Goal: Task Accomplishment & Management: Use online tool/utility

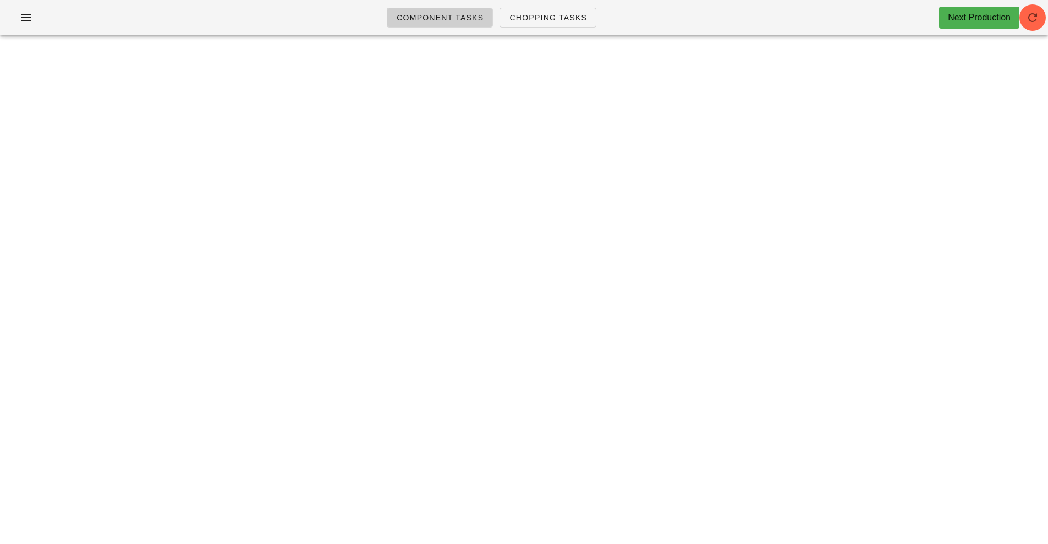
click at [1030, 106] on div "Component Tasks Chopping Tasks Next Production team:sauciers All veg protein st…" at bounding box center [524, 272] width 1048 height 544
click at [1040, 29] on div "Component Tasks Chopping Tasks Next Production" at bounding box center [524, 17] width 1048 height 35
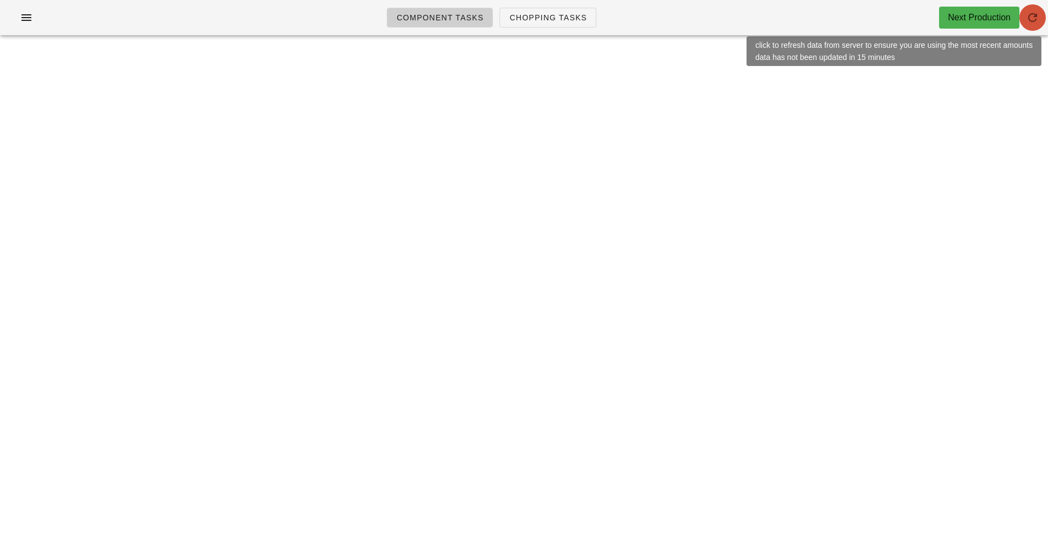
click at [1032, 22] on icon "button" at bounding box center [1032, 17] width 13 height 13
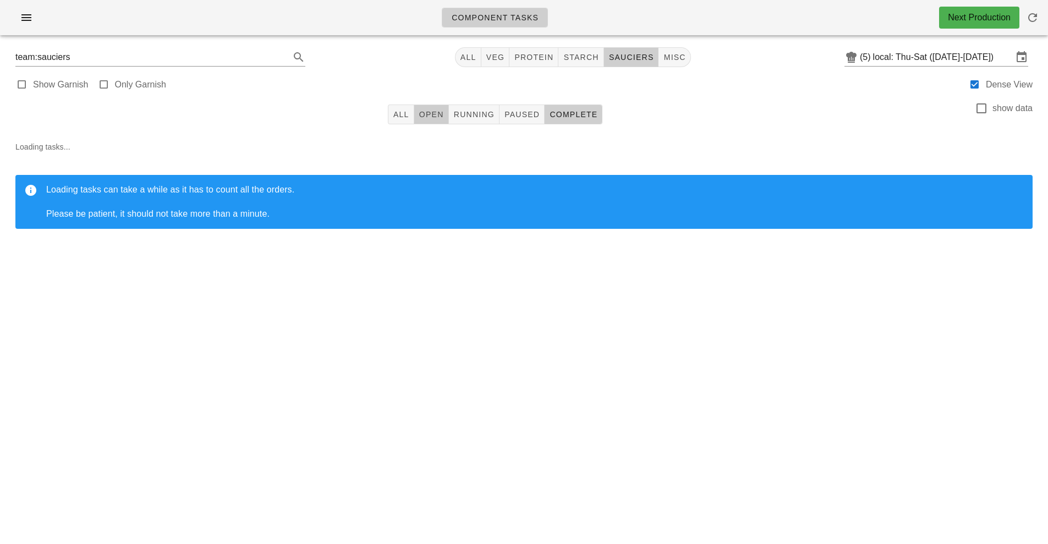
click at [439, 113] on span "Open" at bounding box center [431, 114] width 25 height 9
click at [561, 118] on span "Complete" at bounding box center [573, 114] width 48 height 9
click at [472, 118] on span "Running" at bounding box center [473, 114] width 41 height 9
click at [1028, 24] on icon "button" at bounding box center [1032, 17] width 13 height 13
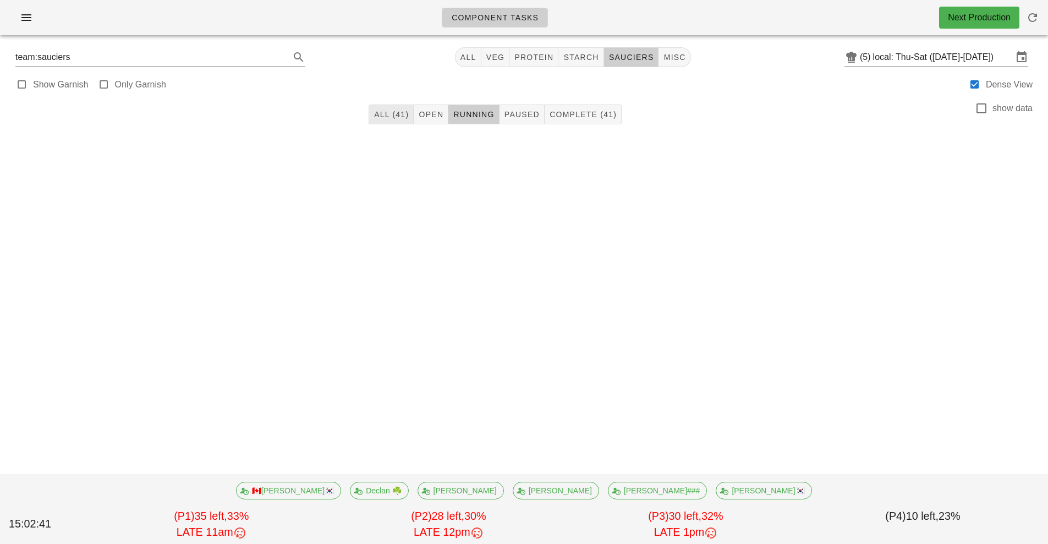
click at [376, 124] on button "All (41)" at bounding box center [391, 115] width 45 height 20
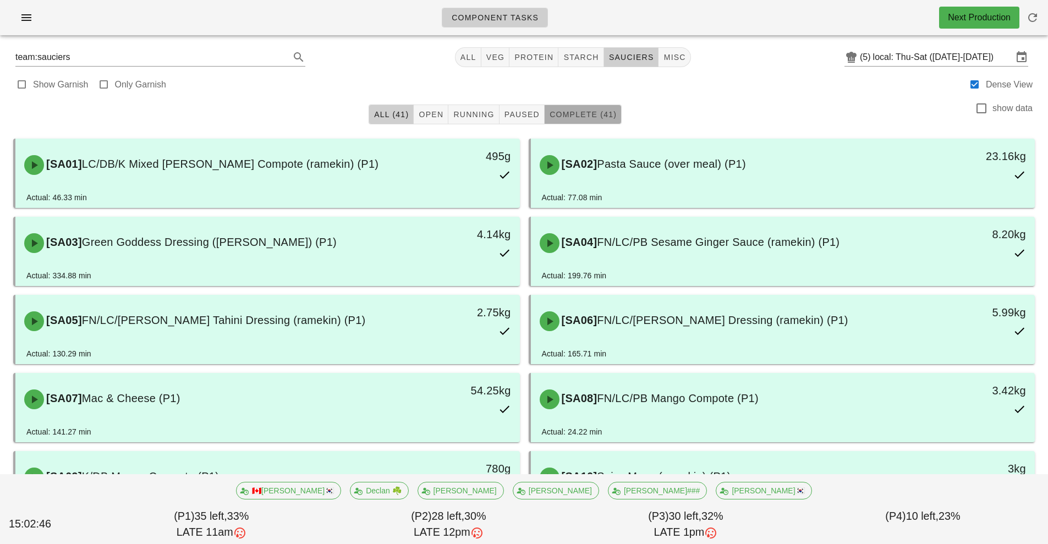
click at [594, 110] on span "Complete (41)" at bounding box center [583, 114] width 68 height 9
click at [580, 114] on span "Complete (41)" at bounding box center [583, 114] width 68 height 9
click at [681, 61] on span "misc" at bounding box center [674, 57] width 23 height 9
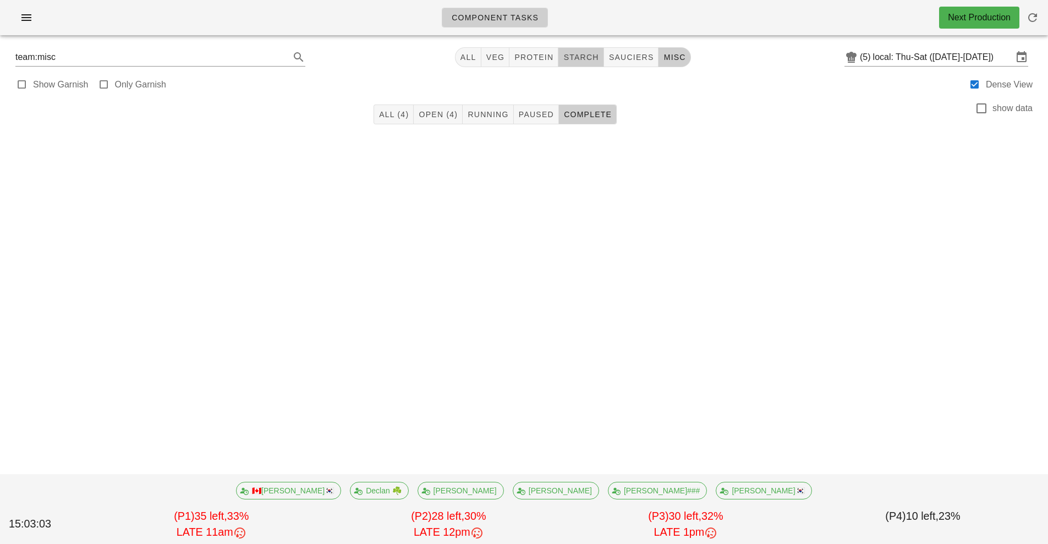
click at [589, 61] on span "starch" at bounding box center [581, 57] width 36 height 9
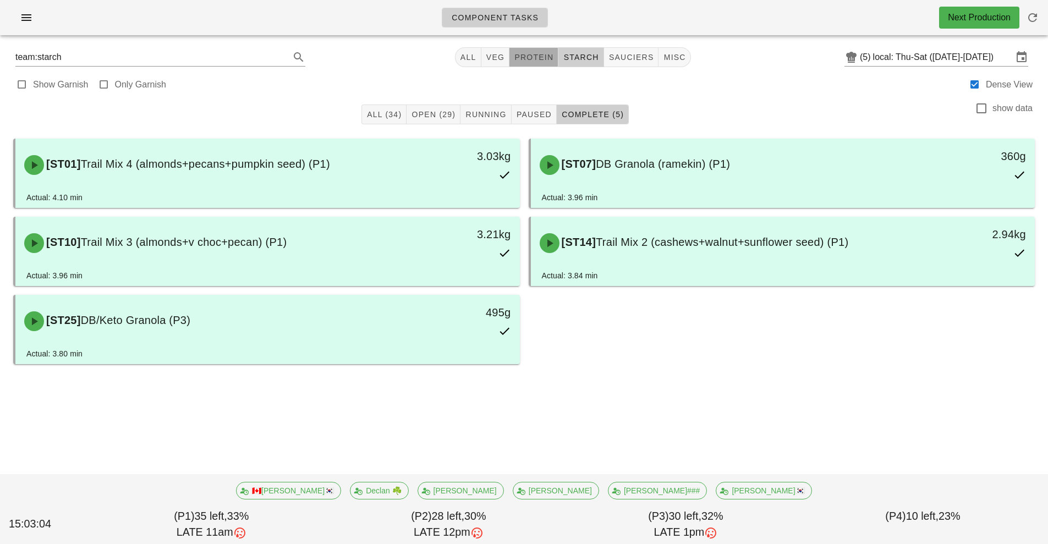
click at [539, 58] on span "protein" at bounding box center [534, 57] width 40 height 9
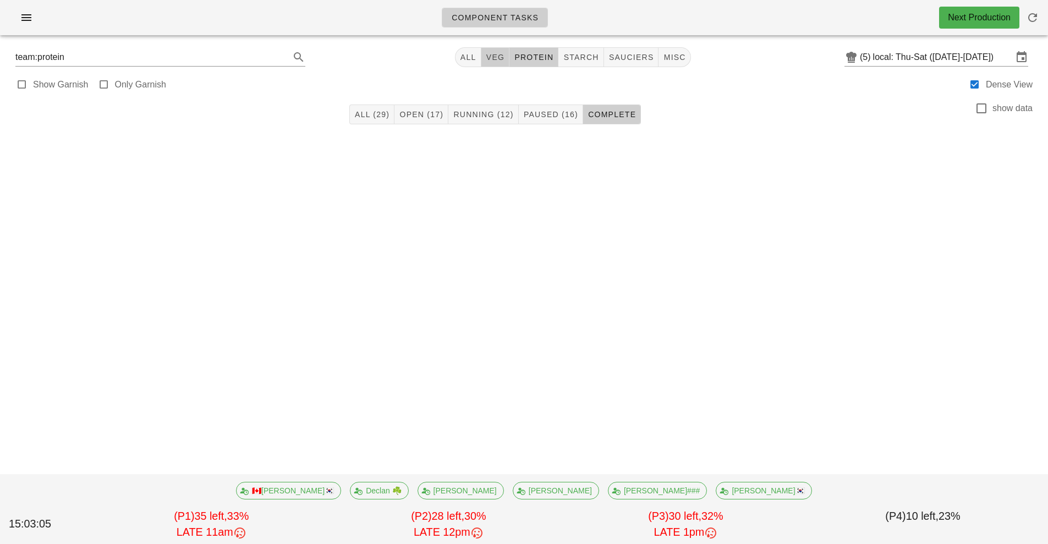
click at [503, 57] on span "veg" at bounding box center [495, 57] width 19 height 9
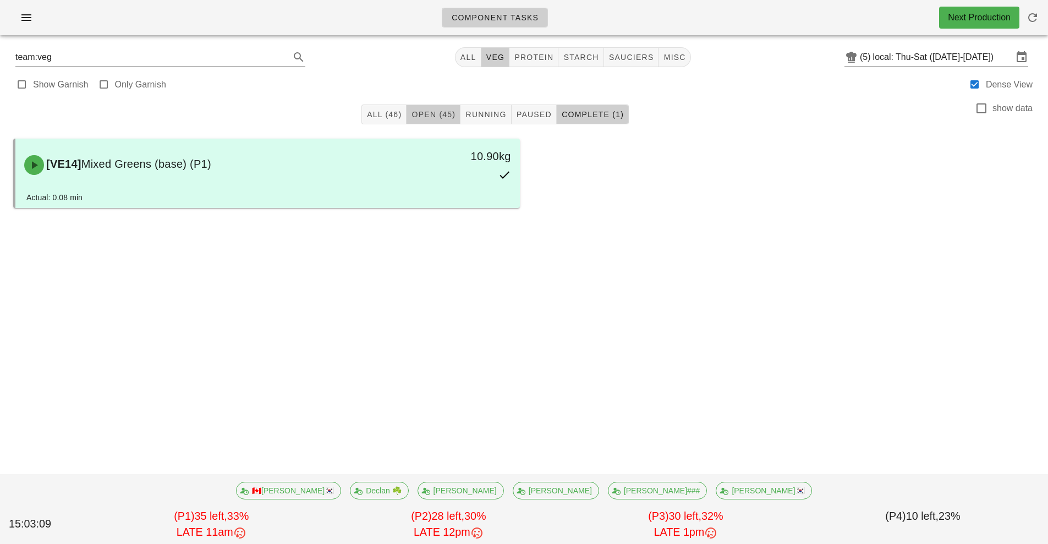
click at [437, 114] on span "Open (45)" at bounding box center [433, 114] width 45 height 9
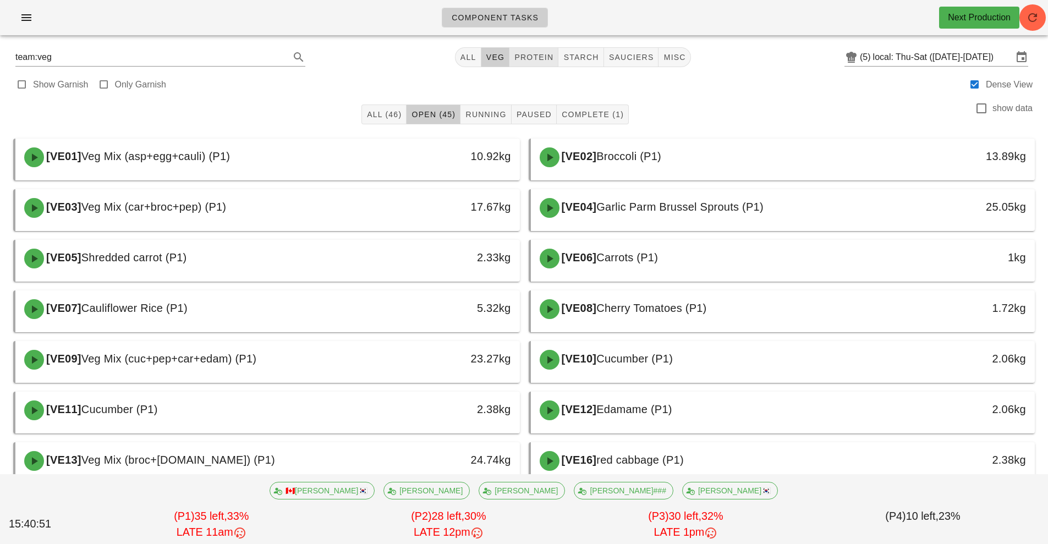
click at [539, 59] on span "protein" at bounding box center [534, 57] width 40 height 9
type input "team:protein"
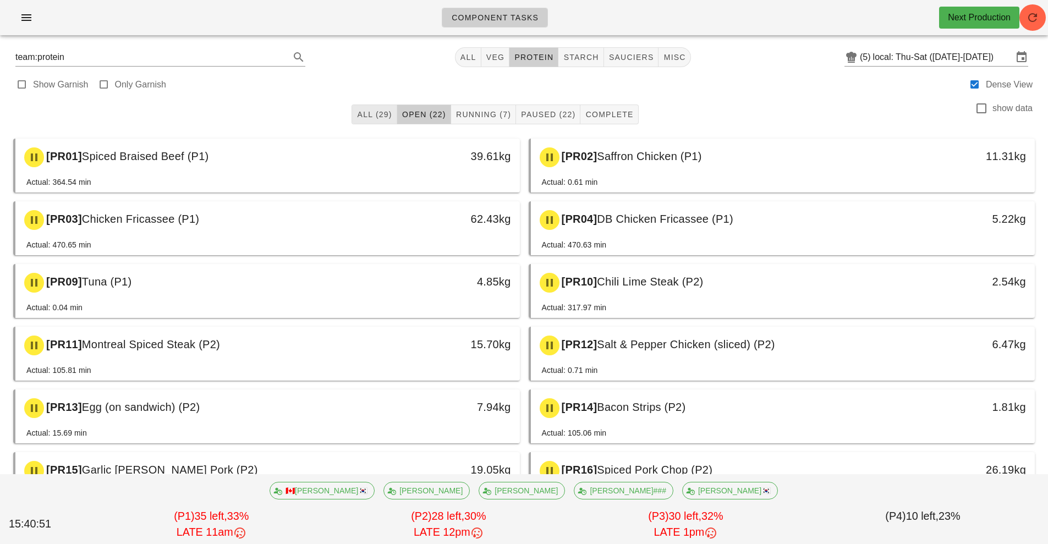
click at [370, 113] on span "All (29)" at bounding box center [373, 114] width 35 height 9
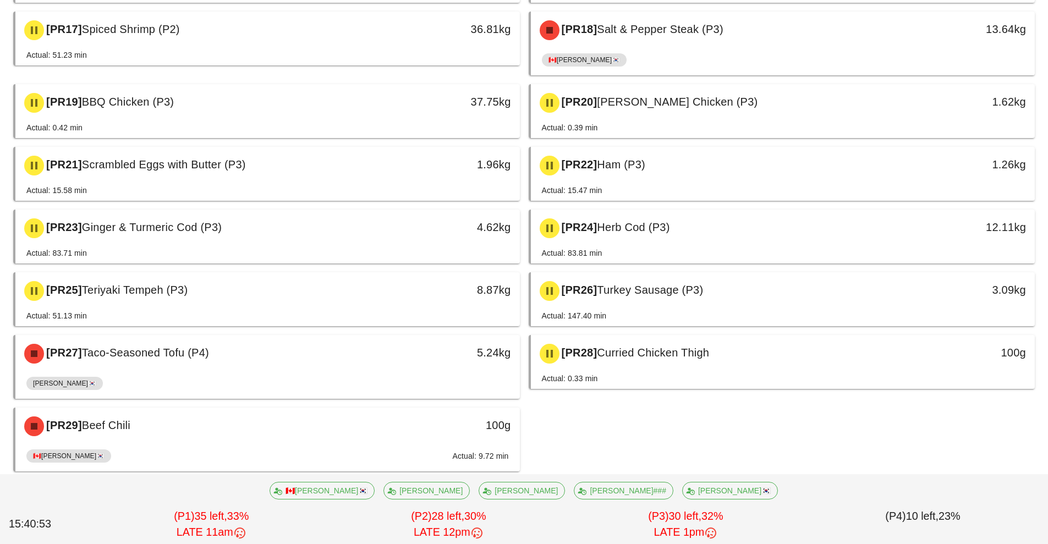
scroll to position [655, 0]
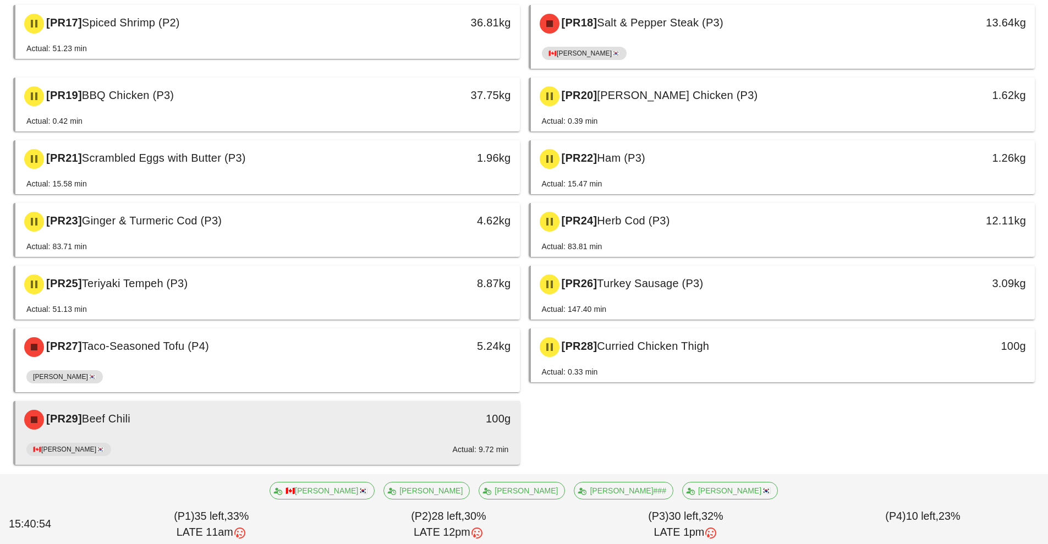
click at [375, 440] on div "🇨🇦KEN🇰🇷 Actual: 9.72 min" at bounding box center [267, 451] width 482 height 26
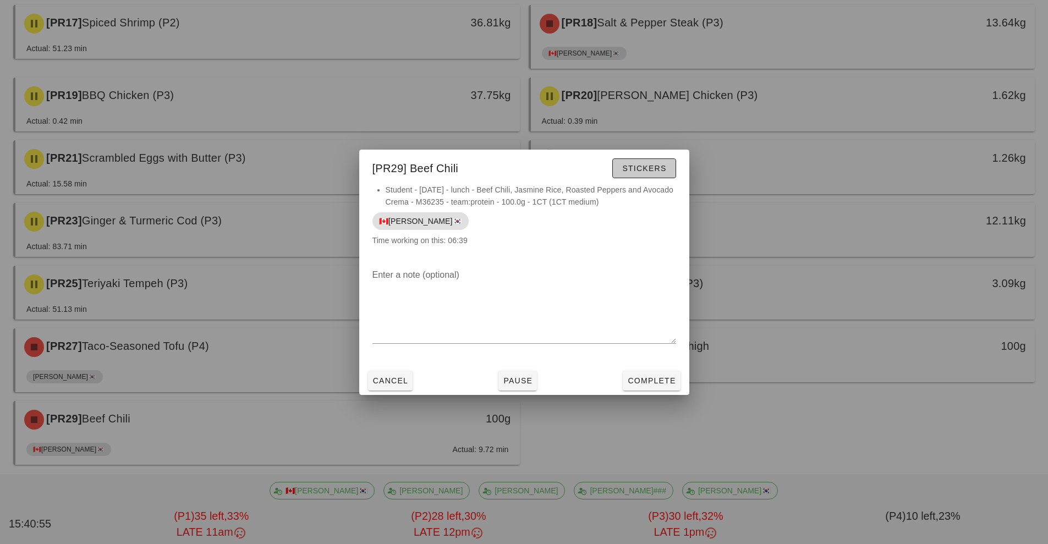
click at [658, 168] on span "Stickers" at bounding box center [644, 168] width 45 height 9
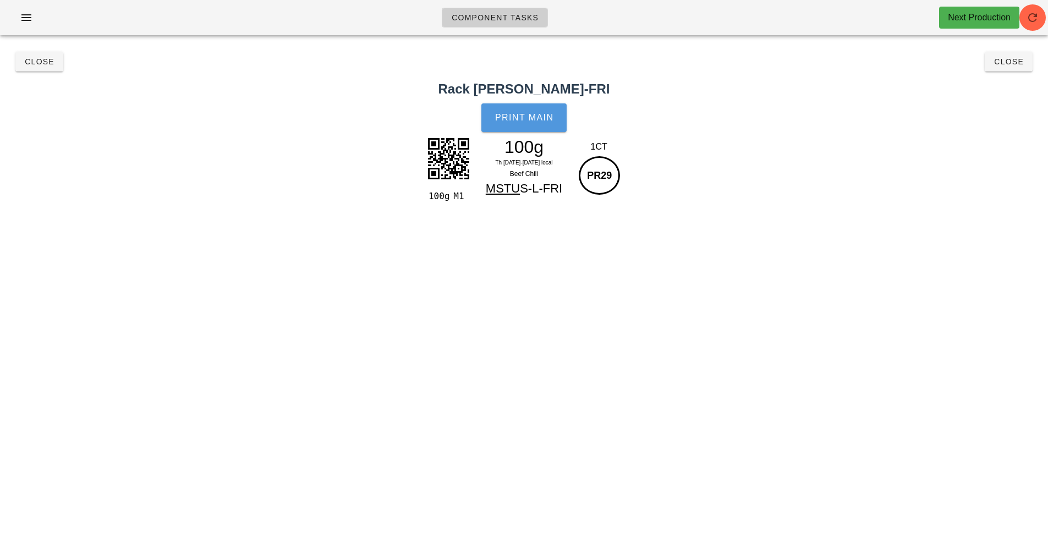
click at [544, 126] on button "Print Main" at bounding box center [523, 117] width 85 height 29
click at [999, 67] on button "Close" at bounding box center [1009, 62] width 48 height 20
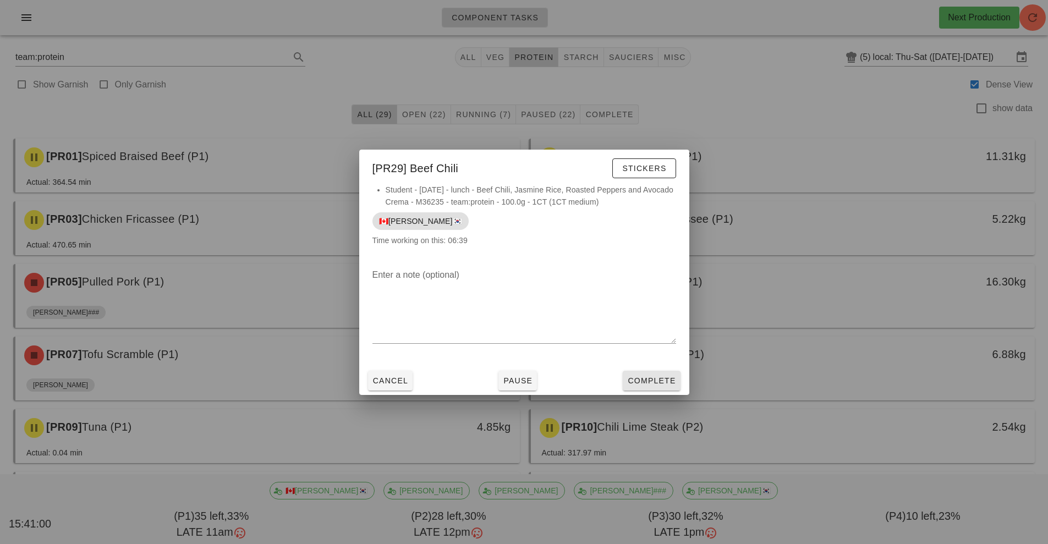
click at [645, 389] on button "Complete" at bounding box center [651, 381] width 57 height 20
